Goal: Task Accomplishment & Management: Use online tool/utility

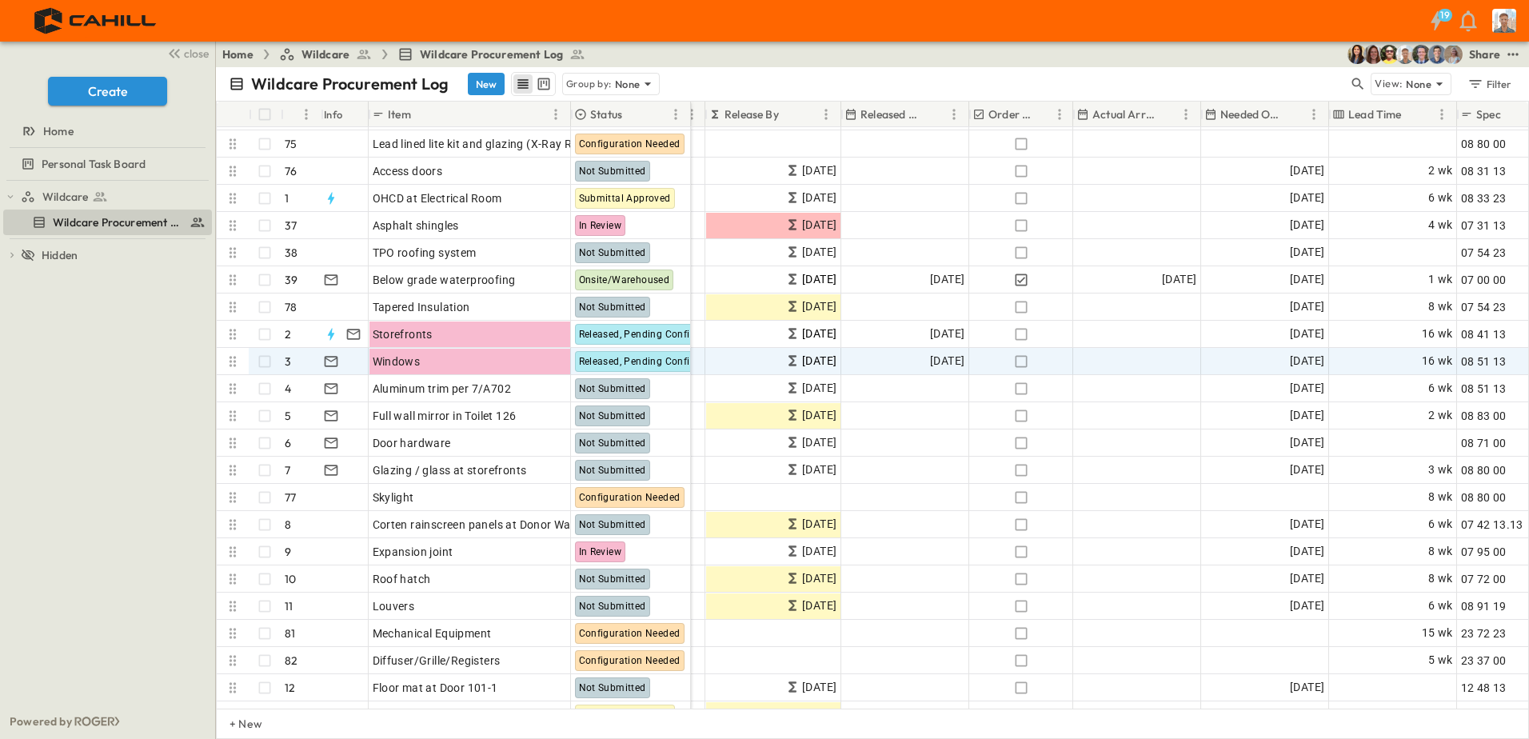
scroll to position [160, 484]
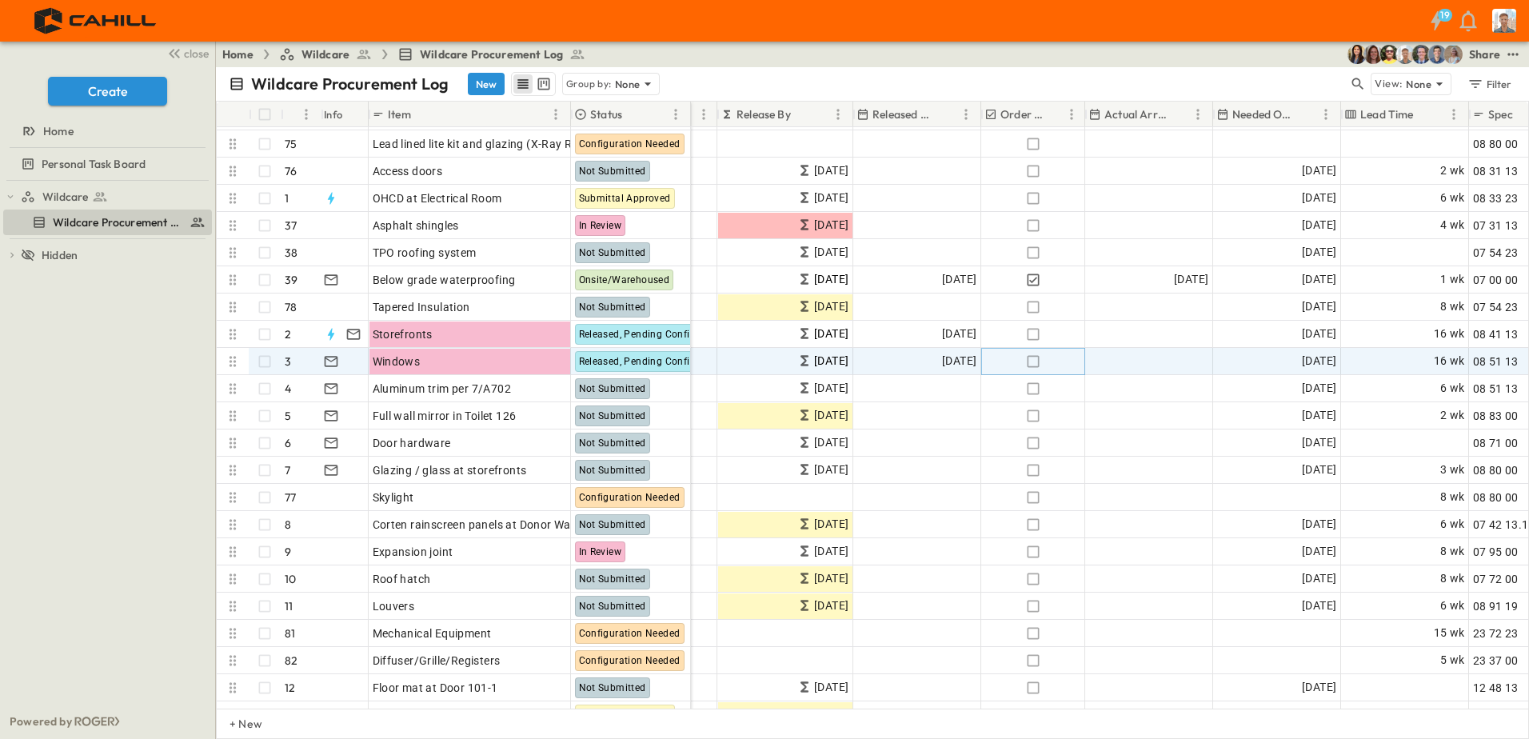
click at [1031, 362] on icon "button" at bounding box center [1033, 361] width 16 height 16
click at [328, 361] on icon "button" at bounding box center [331, 361] width 16 height 16
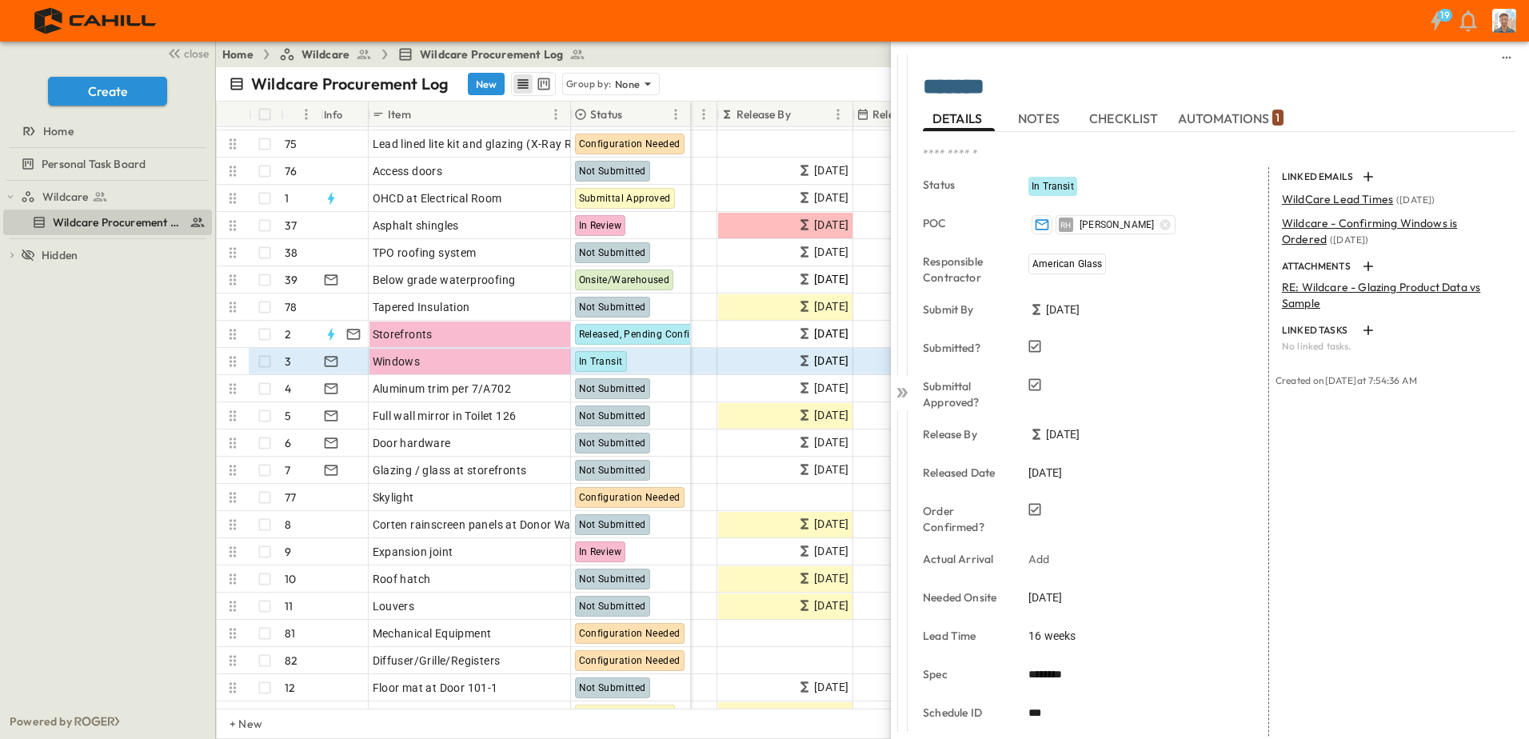
click at [1044, 115] on span "NOTES" at bounding box center [1040, 118] width 45 height 14
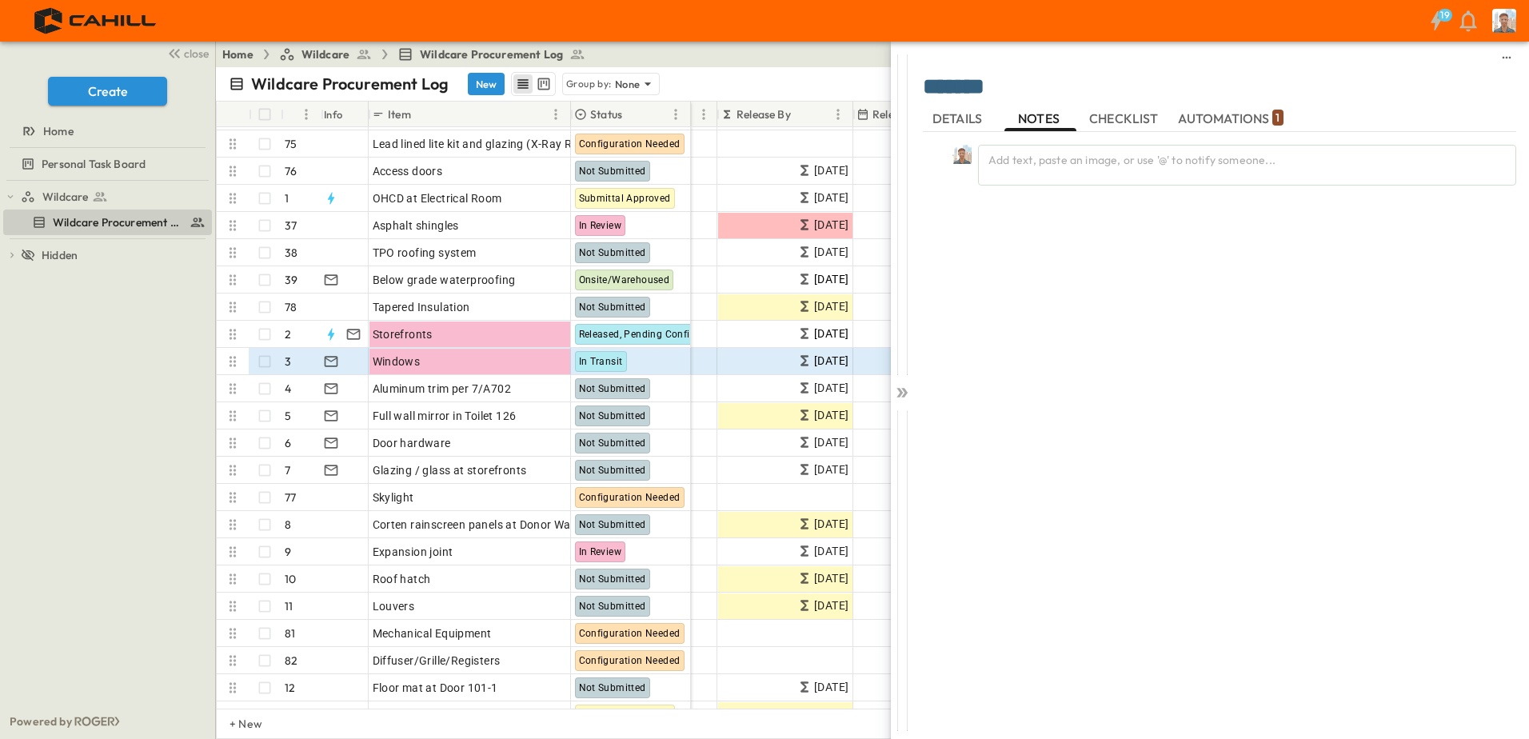
click at [961, 121] on span "DETAILS" at bounding box center [958, 118] width 53 height 14
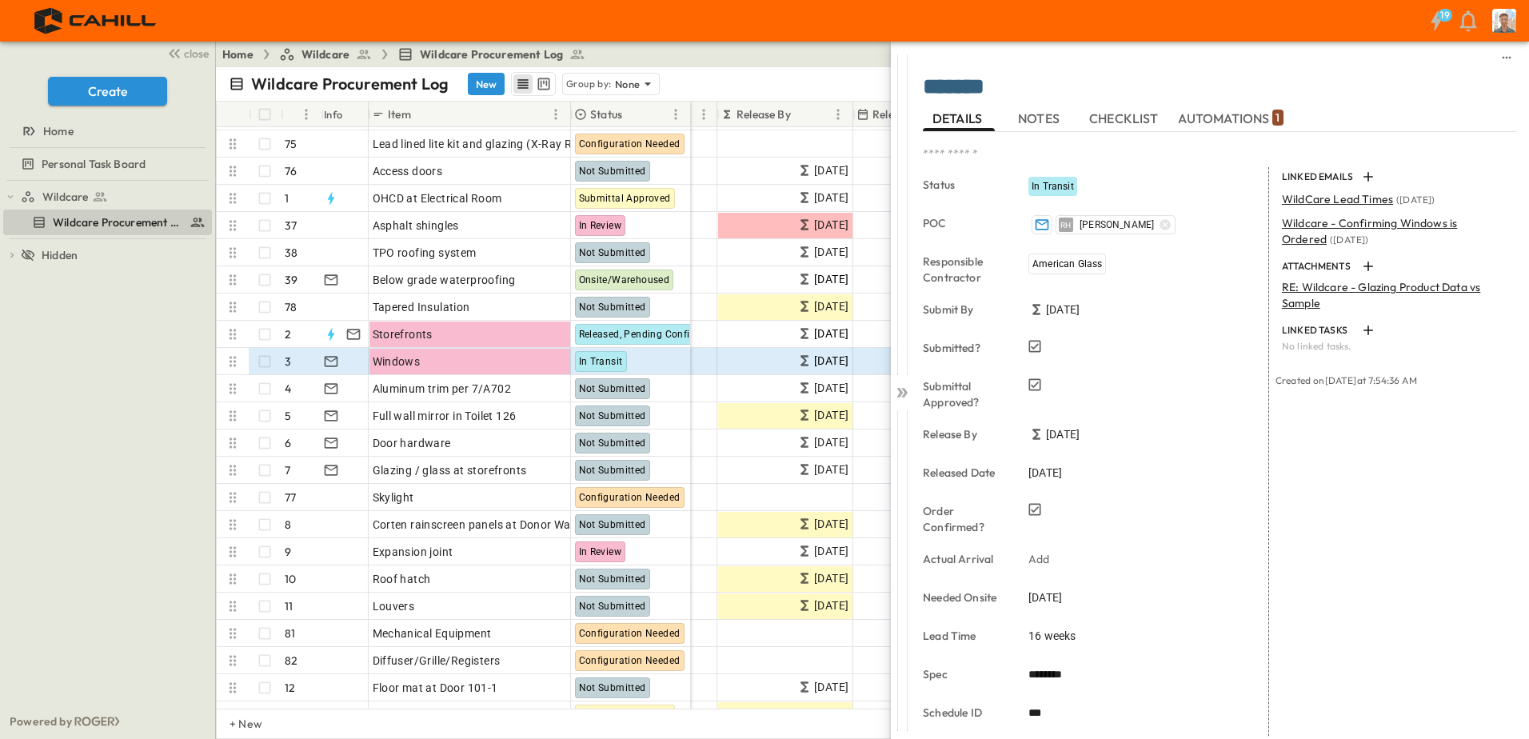
click at [1039, 122] on span "NOTES" at bounding box center [1040, 118] width 45 height 14
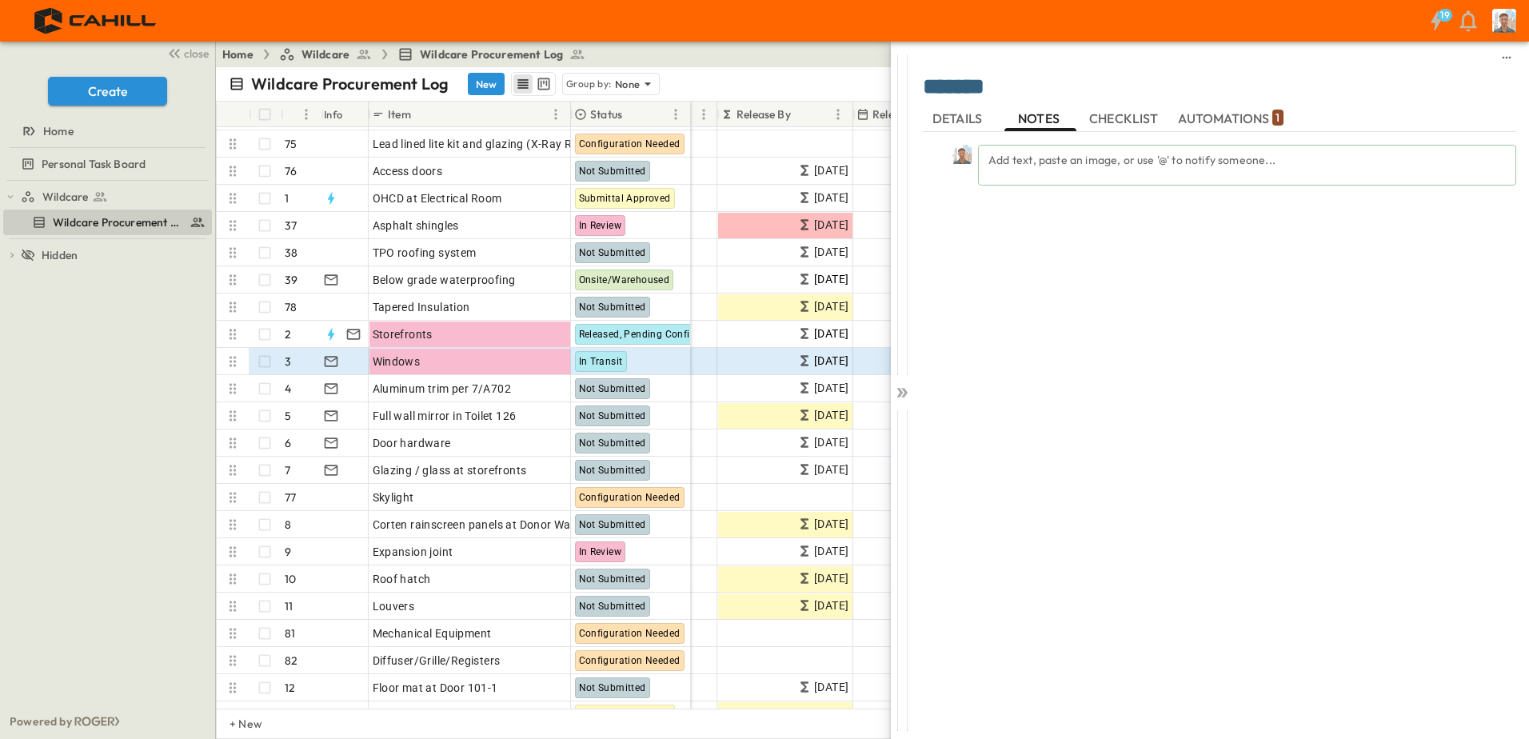
click at [1095, 162] on div "Add text, paste an image, or use '@' to notify someone..." at bounding box center [1247, 165] width 538 height 41
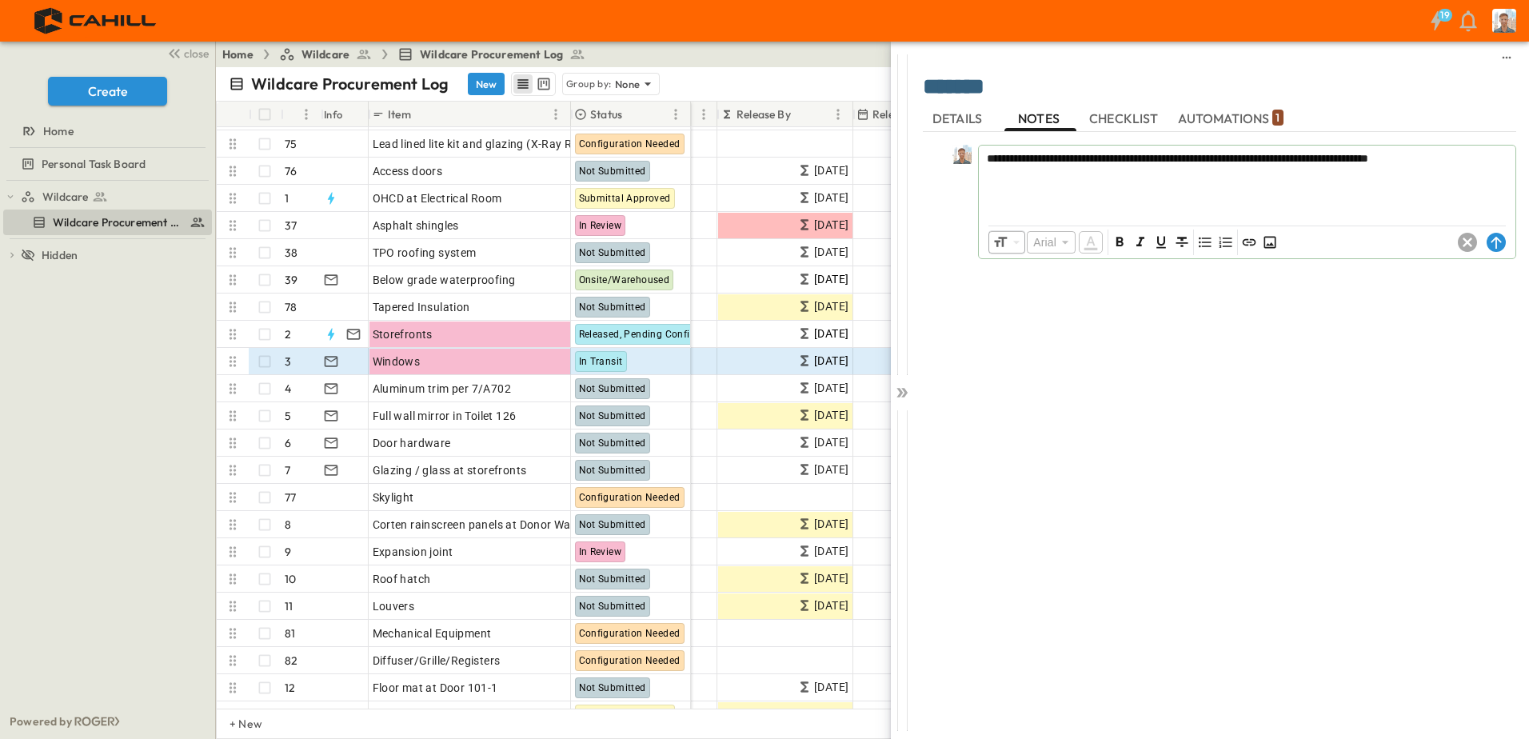
click at [1498, 242] on icon at bounding box center [1496, 242] width 19 height 19
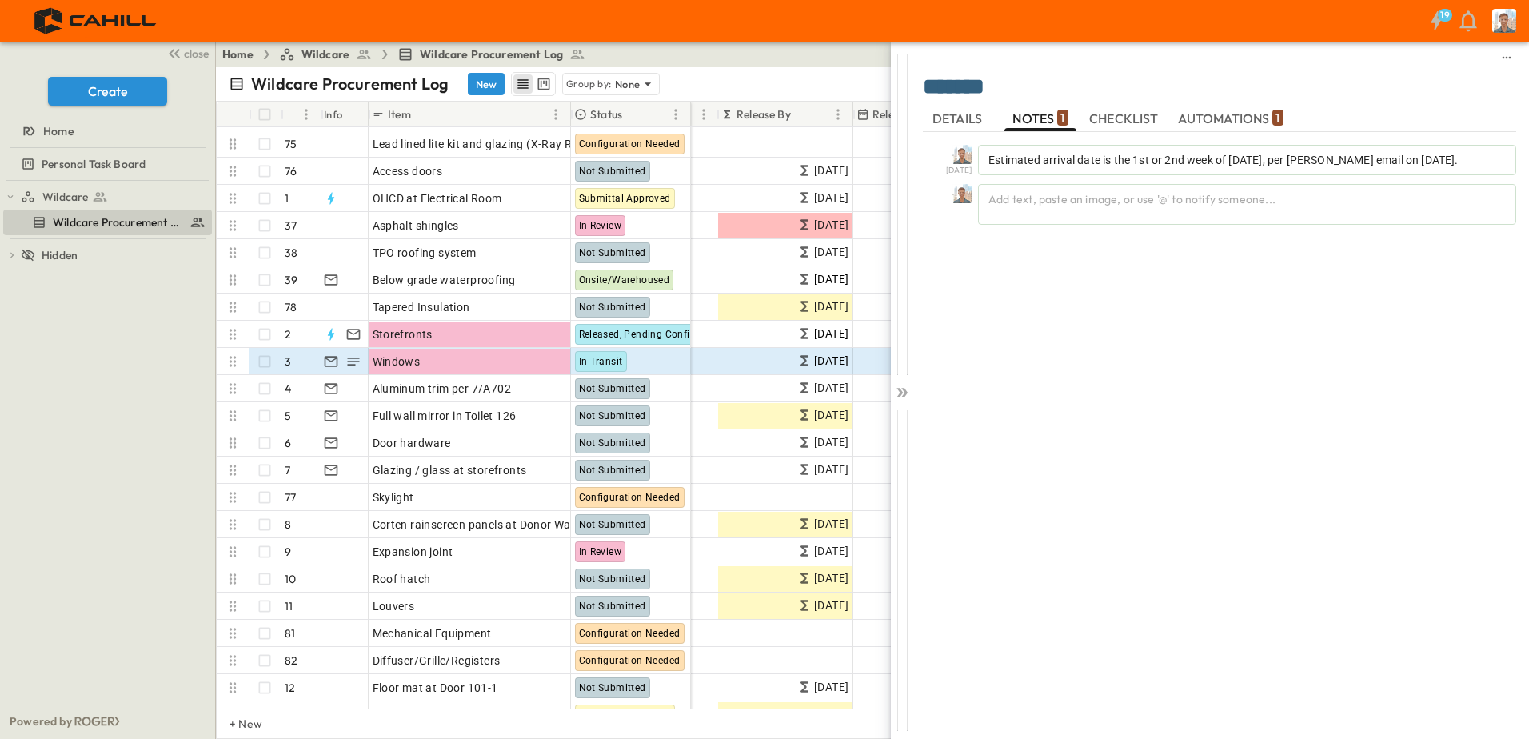
click at [1214, 128] on button "AUTOMATIONS 1" at bounding box center [1231, 119] width 112 height 26
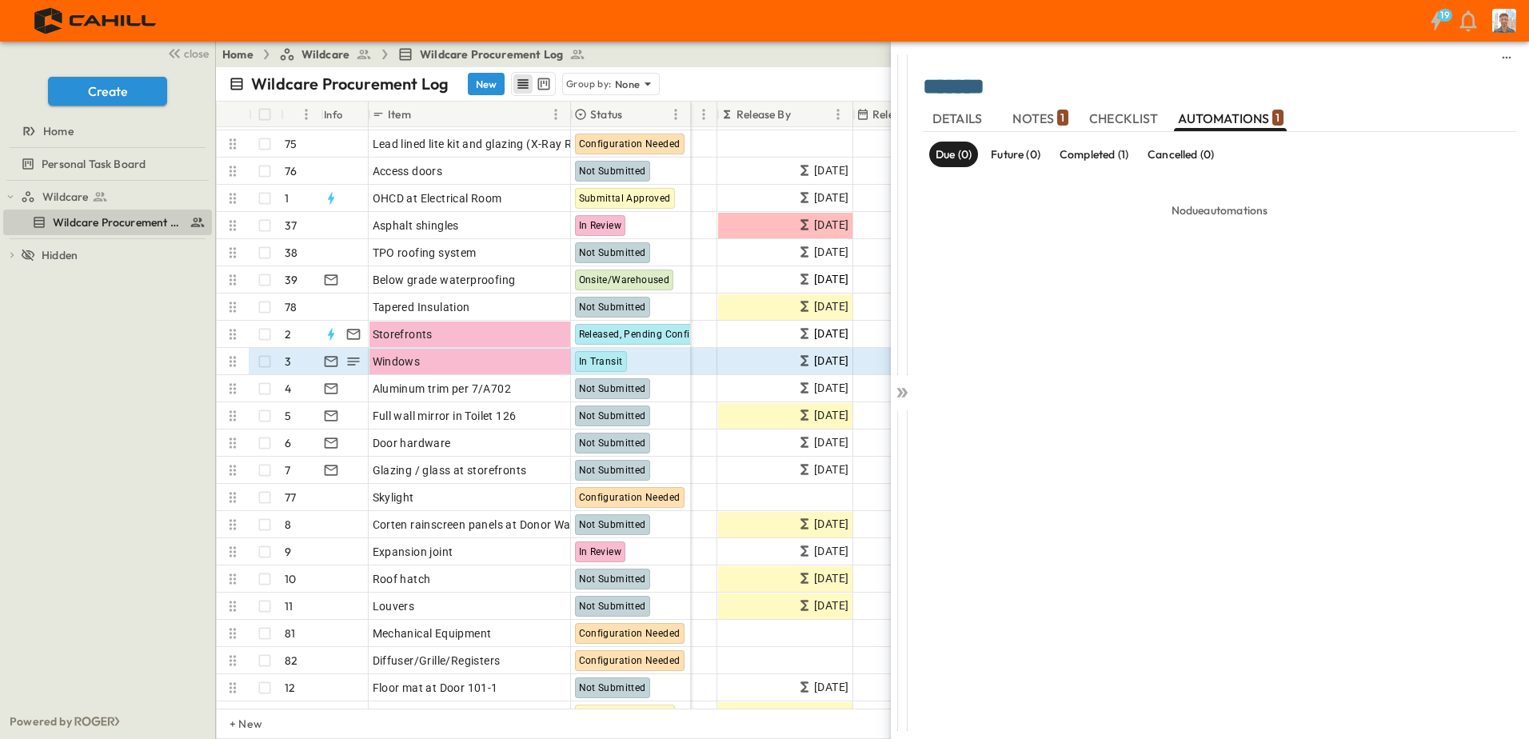
click at [962, 118] on span "DETAILS" at bounding box center [958, 118] width 53 height 14
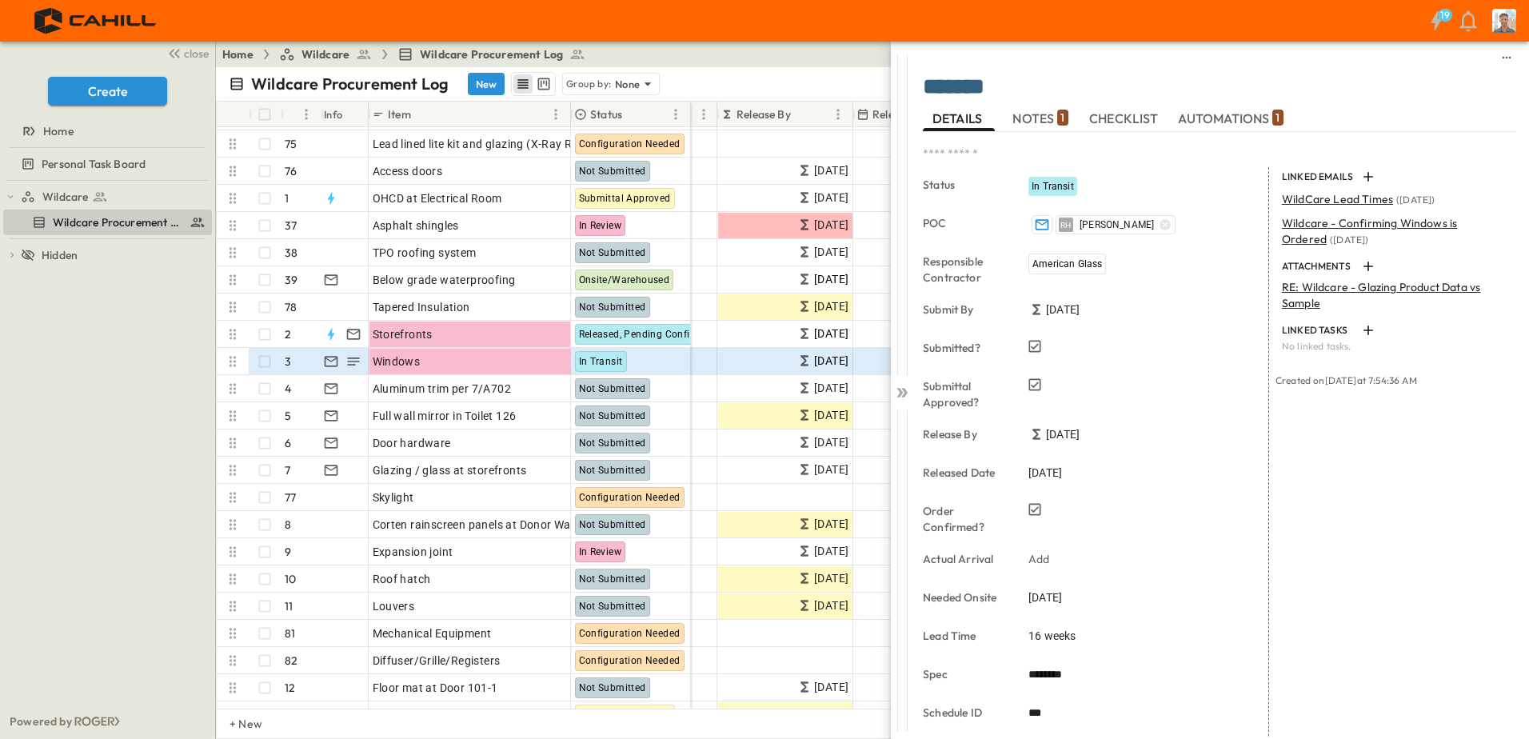
click at [900, 395] on icon at bounding box center [899, 393] width 6 height 10
